Goal: Book appointment/travel/reservation

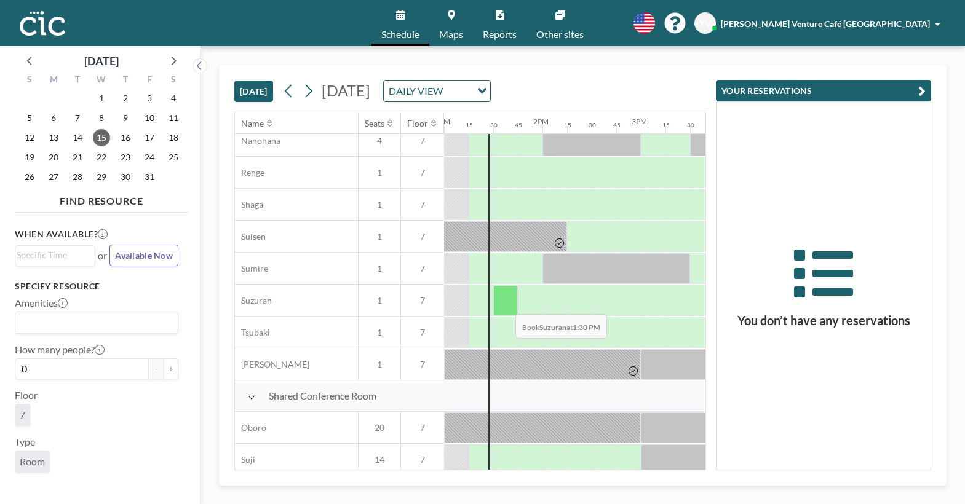
scroll to position [820, 1279]
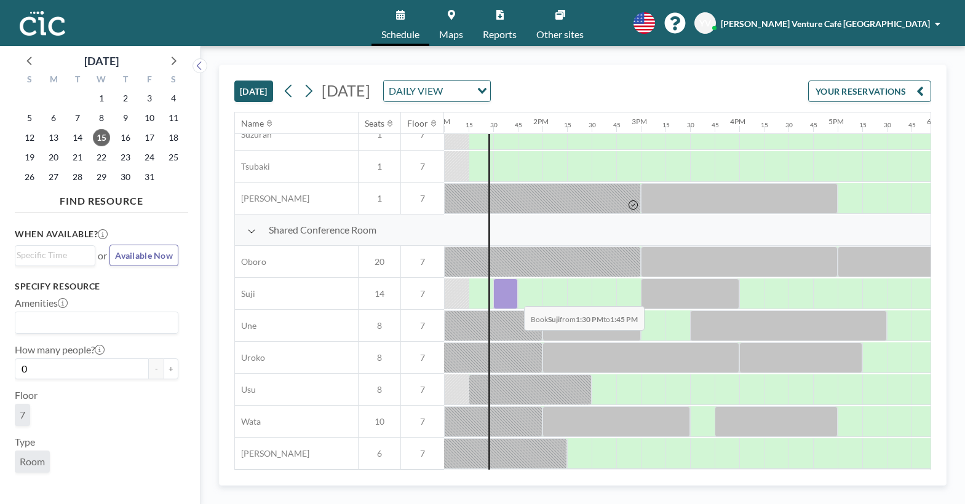
drag, startPoint x: 506, startPoint y: 301, endPoint x: 514, endPoint y: 297, distance: 9.6
click at [514, 297] on div at bounding box center [505, 294] width 25 height 31
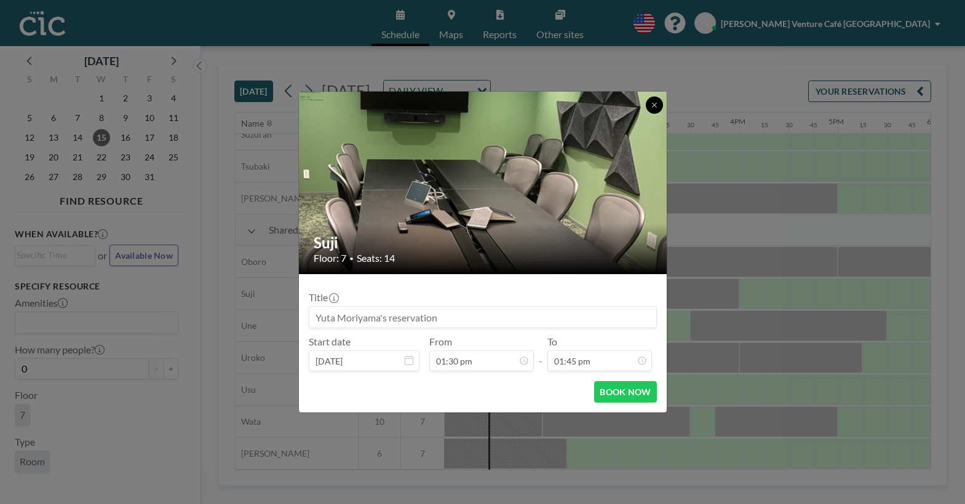
click at [660, 106] on button at bounding box center [654, 105] width 17 height 17
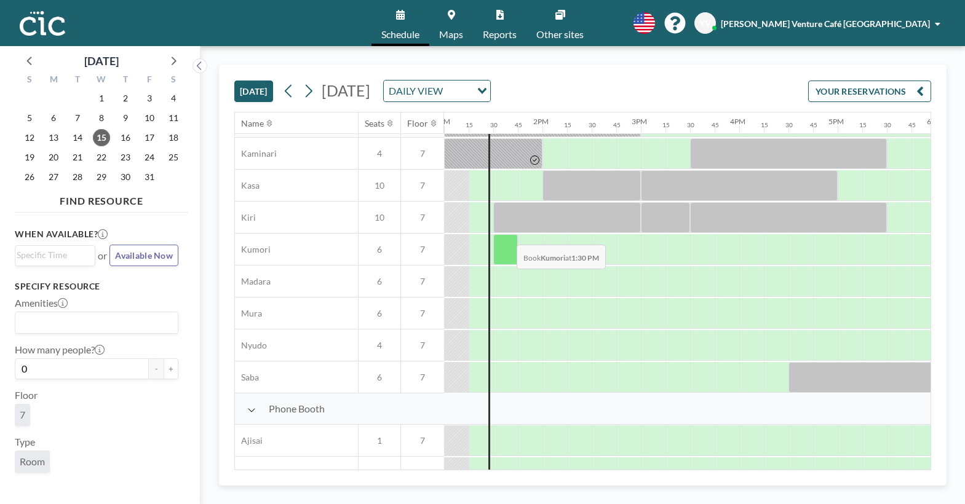
scroll to position [55, 1279]
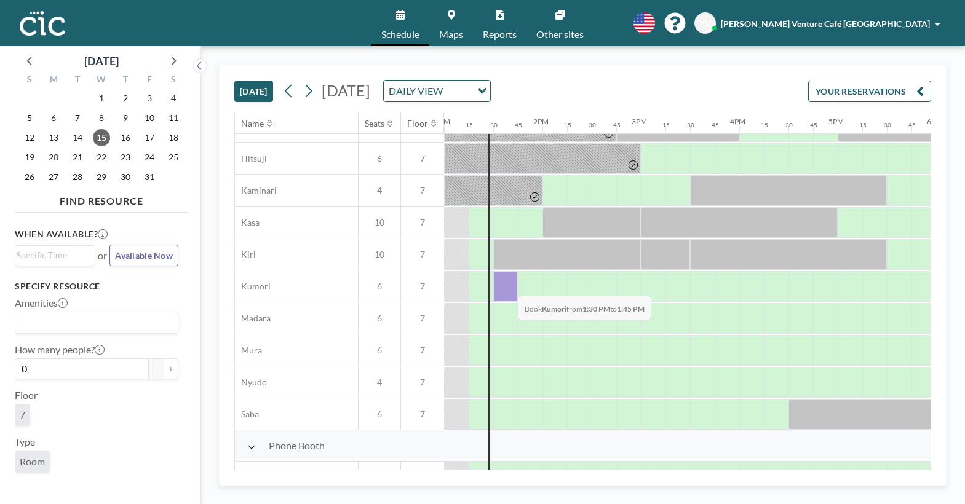
click at [508, 287] on div at bounding box center [505, 286] width 25 height 31
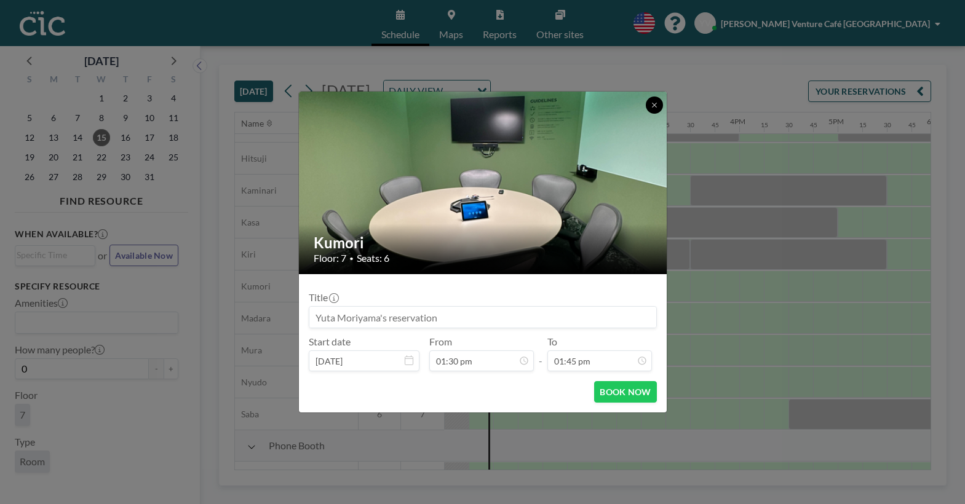
click at [660, 101] on button at bounding box center [654, 105] width 17 height 17
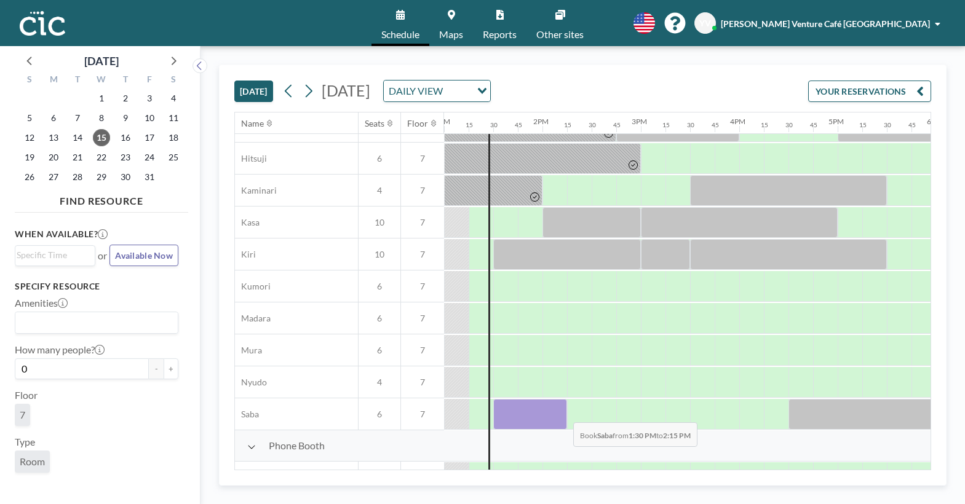
drag, startPoint x: 514, startPoint y: 415, endPoint x: 563, endPoint y: 413, distance: 49.2
click at [563, 382] on div at bounding box center [530, 414] width 74 height 31
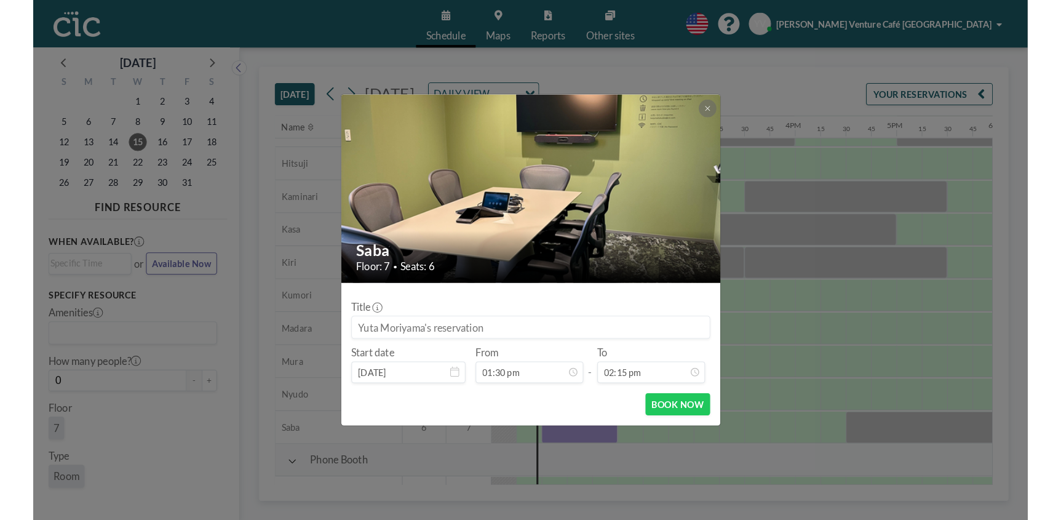
scroll to position [1248, 0]
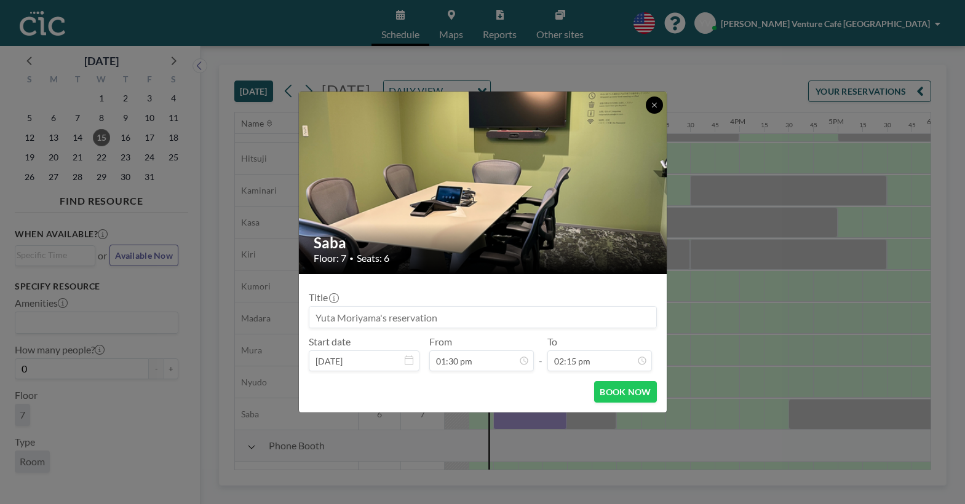
click at [661, 105] on button at bounding box center [654, 105] width 17 height 17
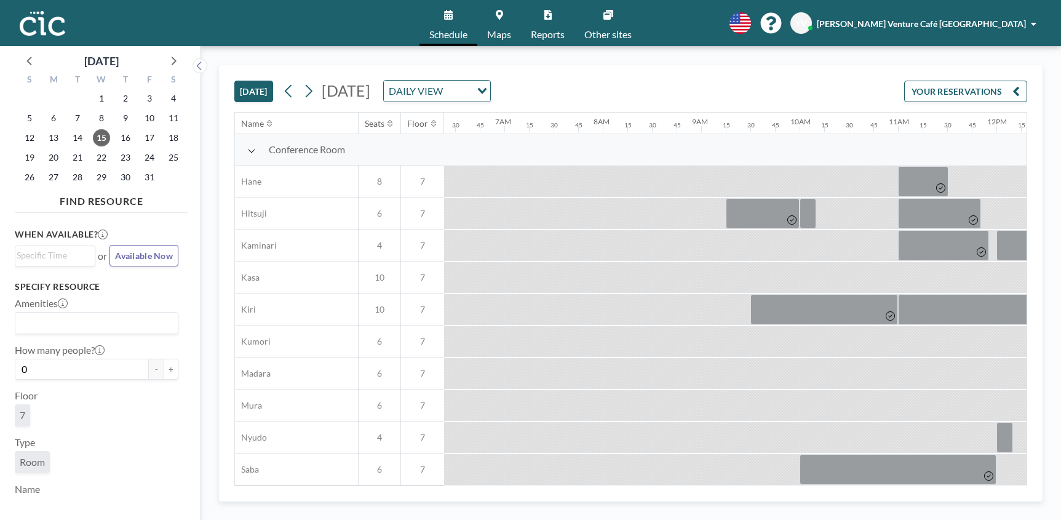
scroll to position [0, 640]
